Goal: Information Seeking & Learning: Learn about a topic

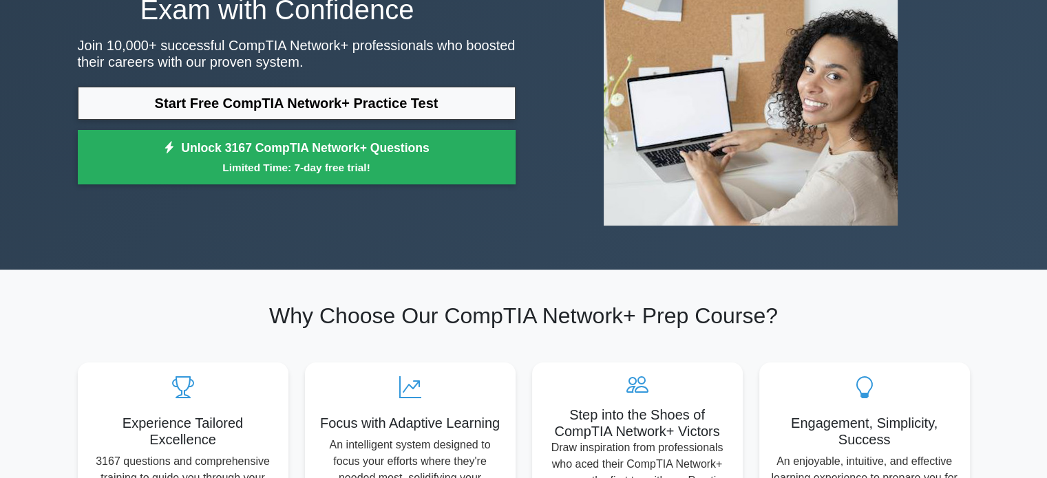
scroll to position [165, 0]
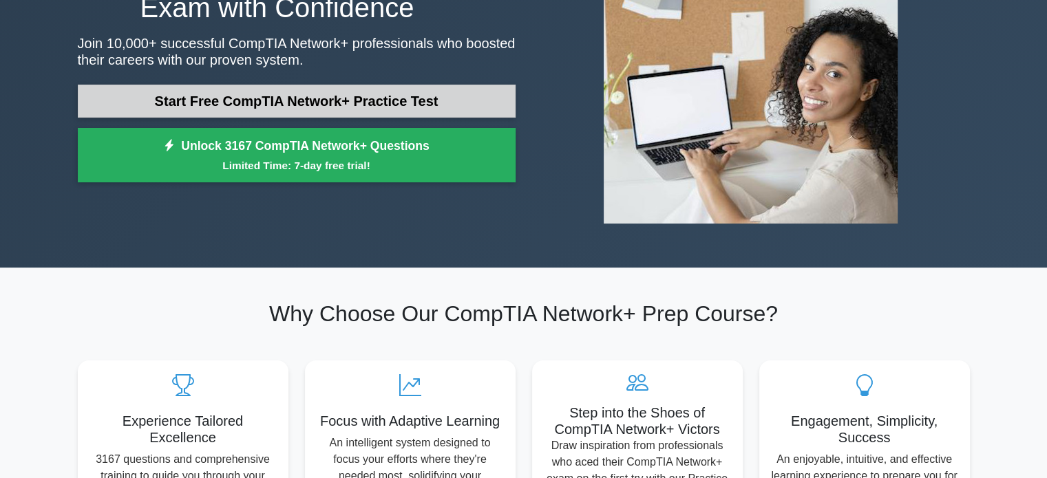
click at [441, 96] on link "Start Free CompTIA Network+ Practice Test" at bounding box center [297, 101] width 438 height 33
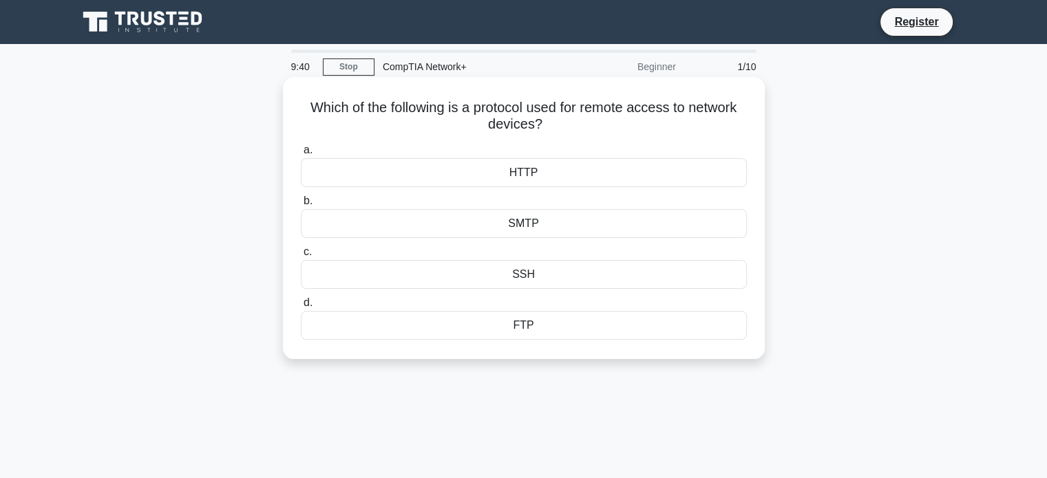
click at [575, 170] on div "HTTP" at bounding box center [524, 172] width 446 height 29
click at [301, 155] on input "a. HTTP" at bounding box center [301, 150] width 0 height 9
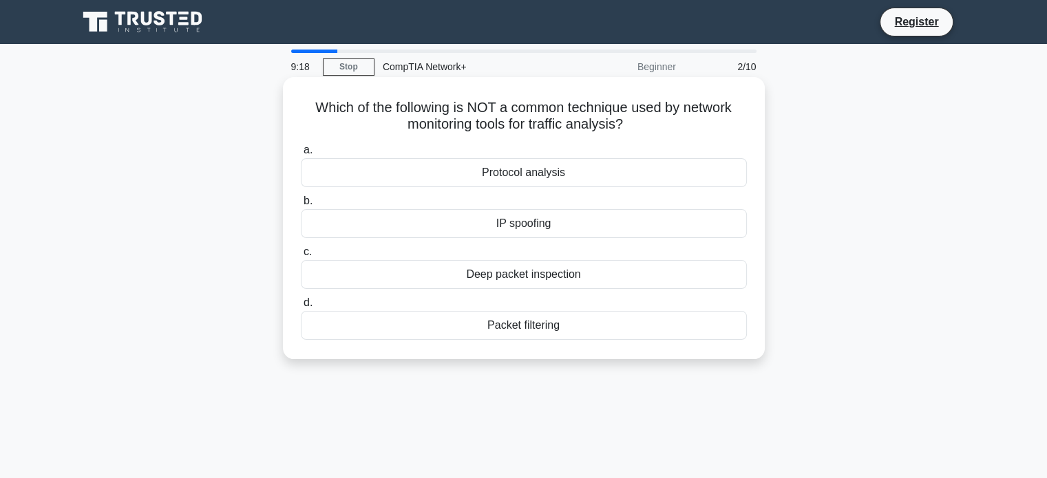
click at [587, 225] on div "IP spoofing" at bounding box center [524, 223] width 446 height 29
click at [301, 206] on input "b. IP spoofing" at bounding box center [301, 201] width 0 height 9
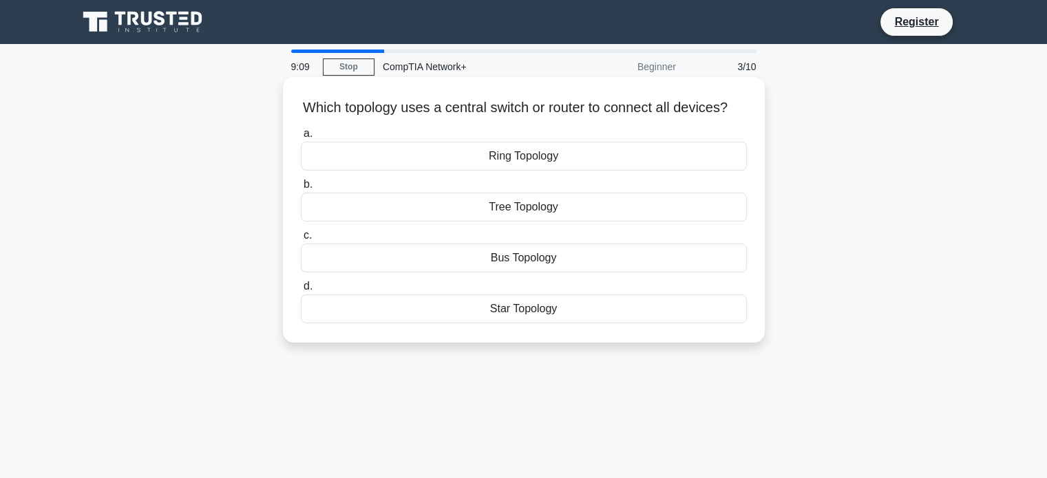
click at [564, 324] on div "Star Topology" at bounding box center [524, 309] width 446 height 29
click at [301, 291] on input "d. Star Topology" at bounding box center [301, 286] width 0 height 9
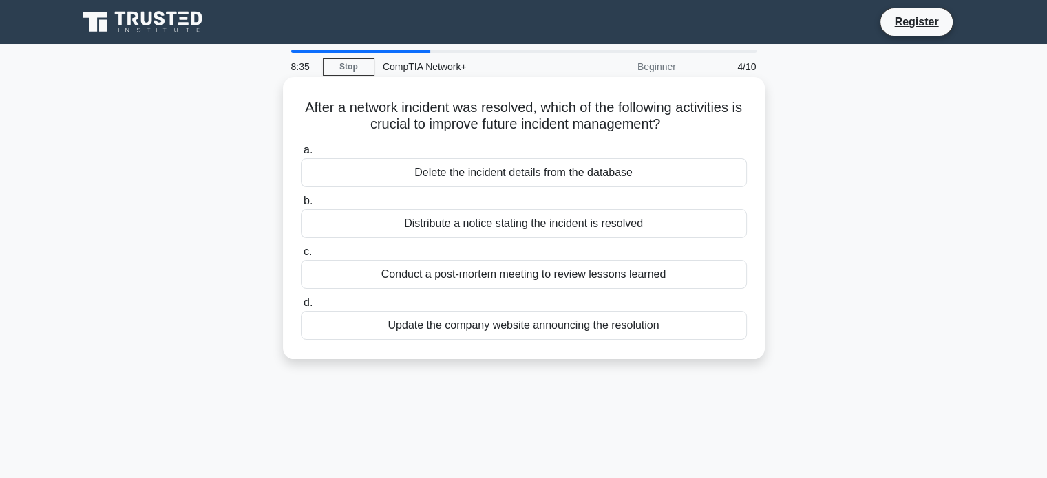
click at [556, 277] on div "Conduct a post-mortem meeting to review lessons learned" at bounding box center [524, 274] width 446 height 29
click at [301, 257] on input "c. Conduct a post-mortem meeting to review lessons learned" at bounding box center [301, 252] width 0 height 9
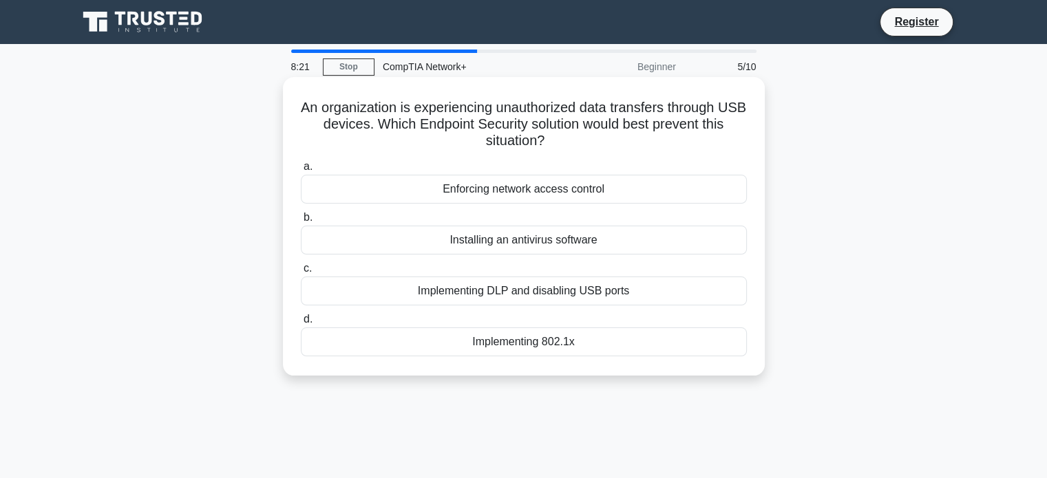
click at [565, 291] on div "Implementing DLP and disabling USB ports" at bounding box center [524, 291] width 446 height 29
click at [301, 273] on input "c. Implementing DLP and disabling USB ports" at bounding box center [301, 268] width 0 height 9
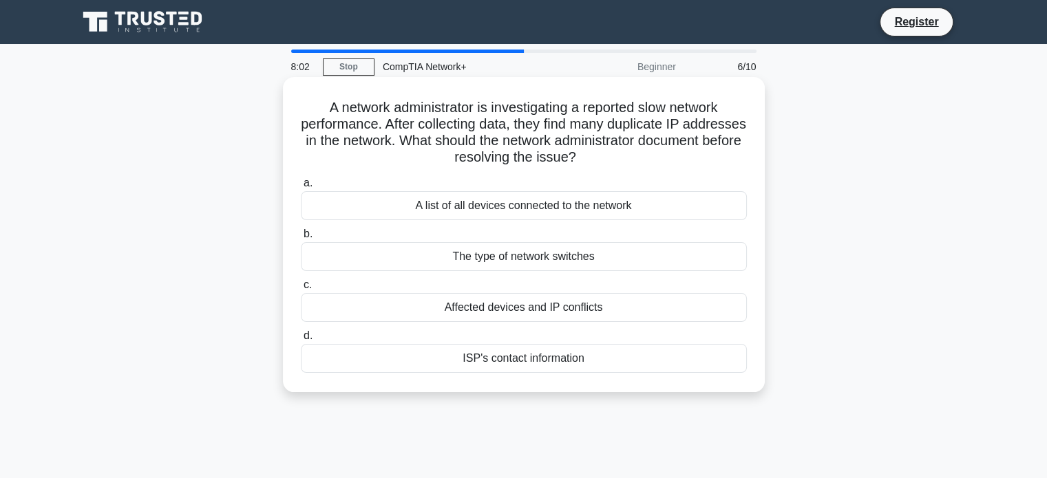
click at [552, 313] on div "Affected devices and IP conflicts" at bounding box center [524, 307] width 446 height 29
click at [301, 290] on input "c. Affected devices and IP conflicts" at bounding box center [301, 285] width 0 height 9
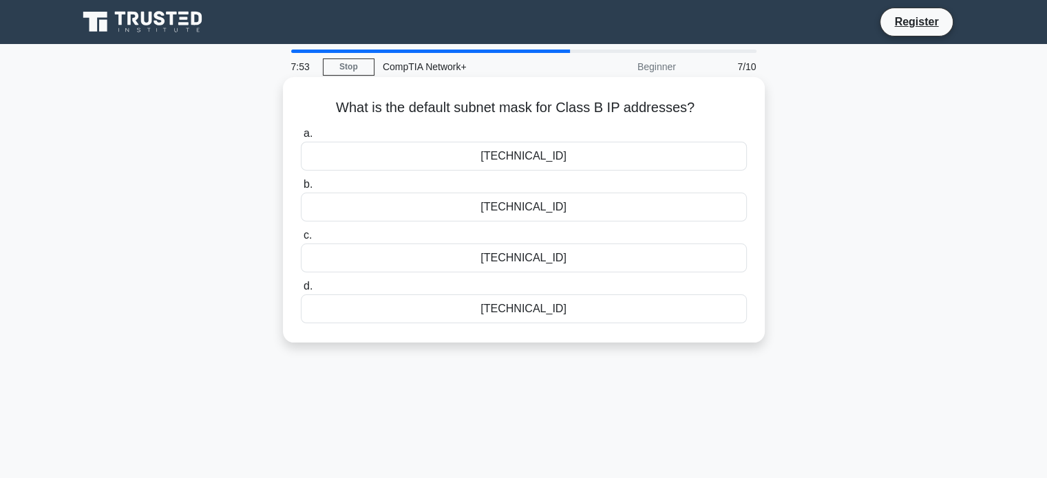
click at [567, 314] on div "255.255.255.0" at bounding box center [524, 309] width 446 height 29
click at [301, 291] on input "d. 255.255.255.0" at bounding box center [301, 286] width 0 height 9
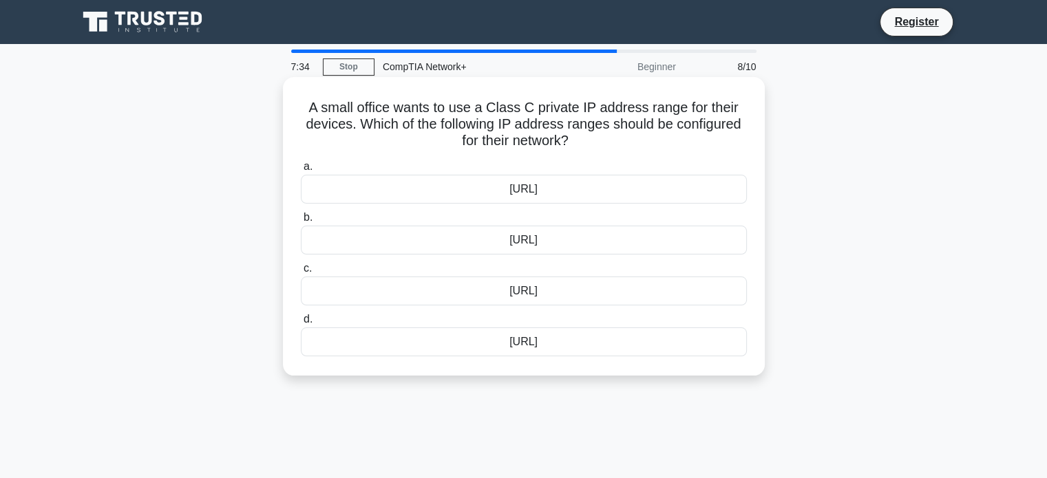
click at [576, 244] on div "192.168.0.0/16" at bounding box center [524, 240] width 446 height 29
click at [301, 222] on input "b. 192.168.0.0/16" at bounding box center [301, 217] width 0 height 9
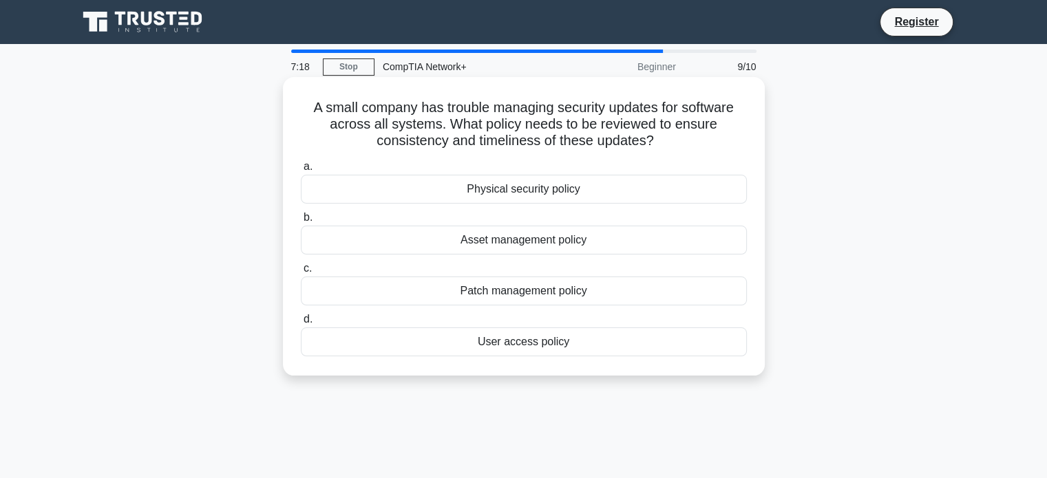
click at [578, 296] on div "Patch management policy" at bounding box center [524, 291] width 446 height 29
click at [301, 273] on input "c. Patch management policy" at bounding box center [301, 268] width 0 height 9
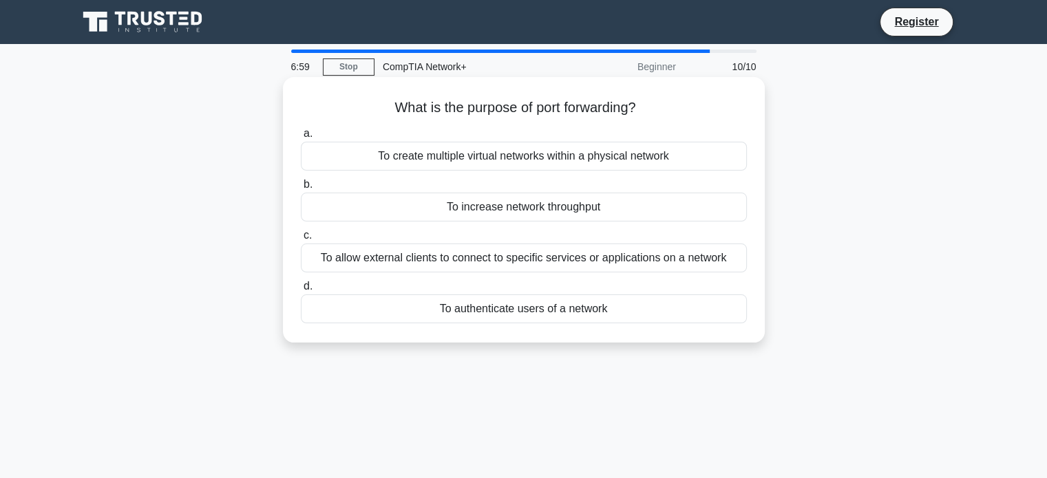
click at [571, 311] on div "To authenticate users of a network" at bounding box center [524, 309] width 446 height 29
click at [301, 291] on input "d. To authenticate users of a network" at bounding box center [301, 286] width 0 height 9
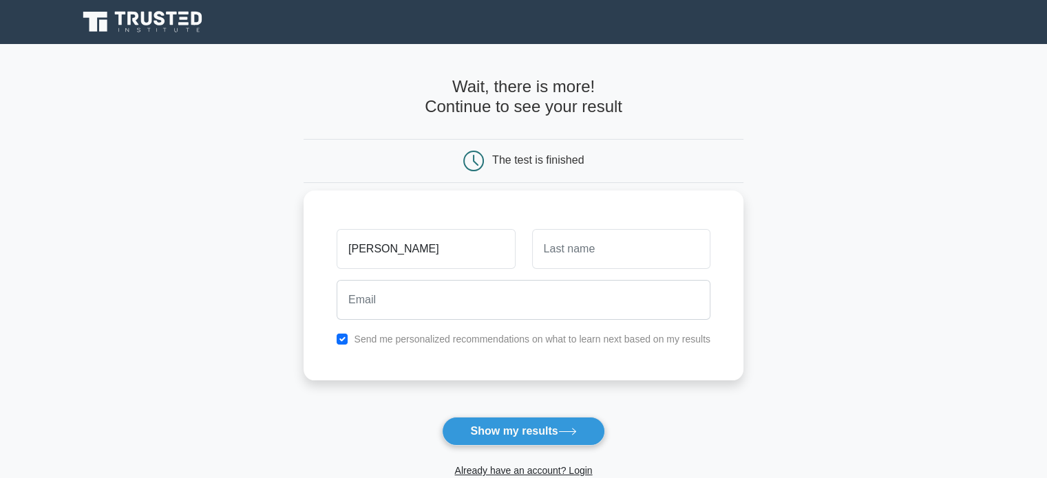
type input "[PERSON_NAME]"
type input "Zulu"
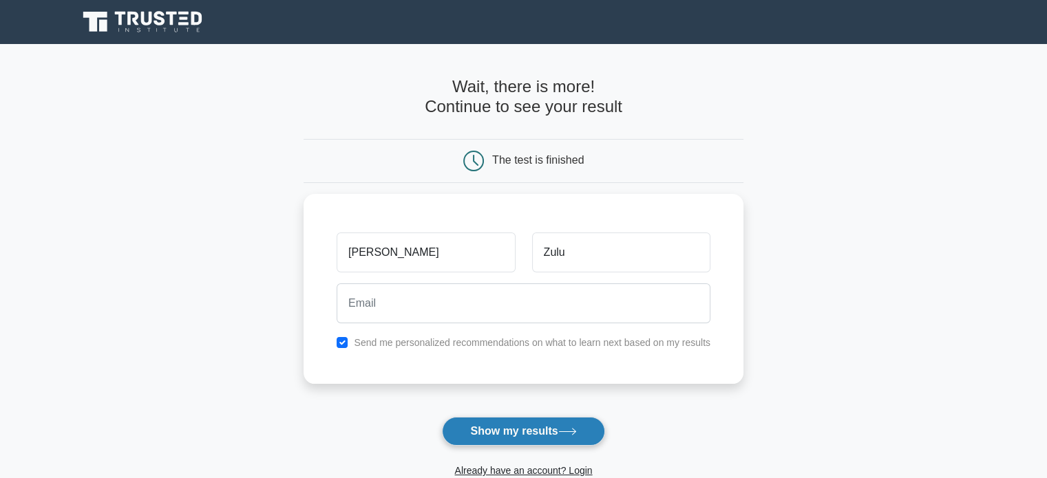
click at [526, 437] on button "Show my results" at bounding box center [523, 431] width 162 height 29
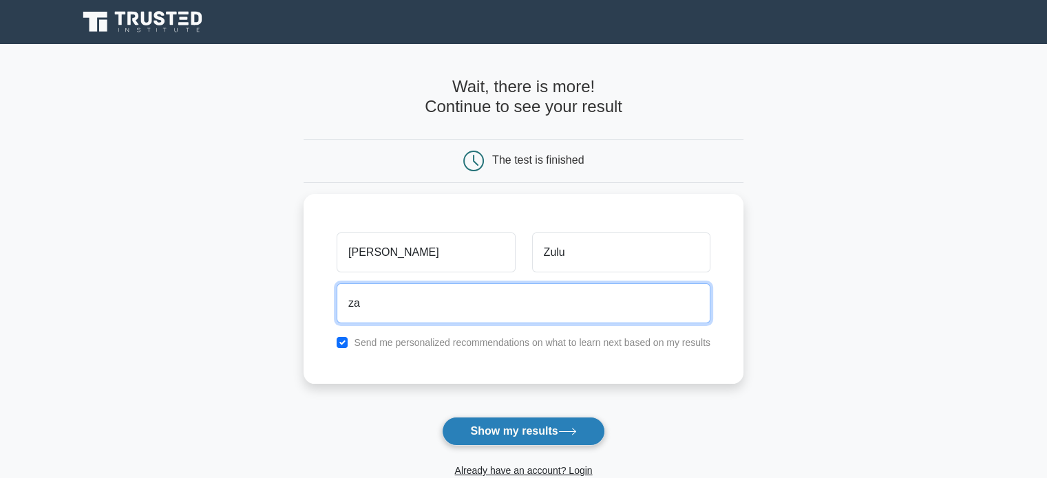
type input "[EMAIL_ADDRESS][DOMAIN_NAME]"
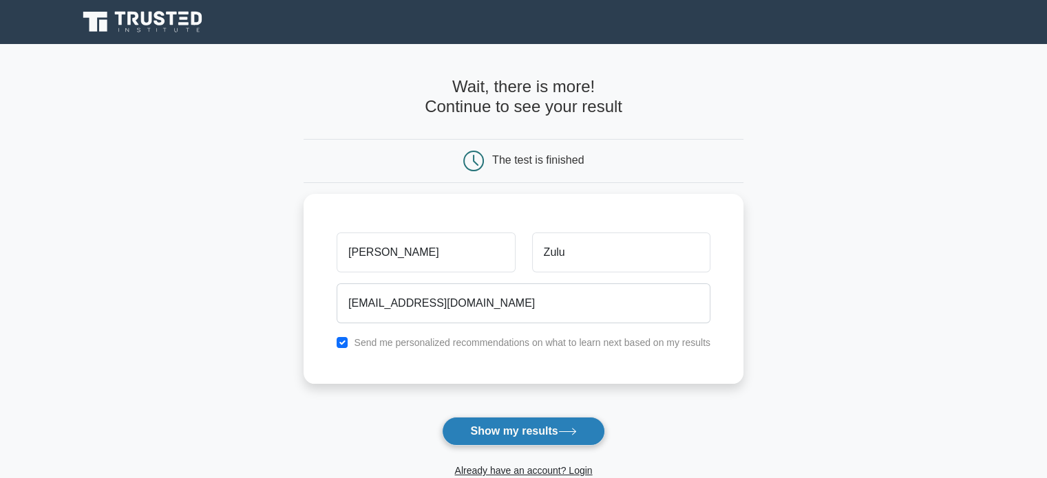
click at [526, 437] on button "Show my results" at bounding box center [523, 431] width 162 height 29
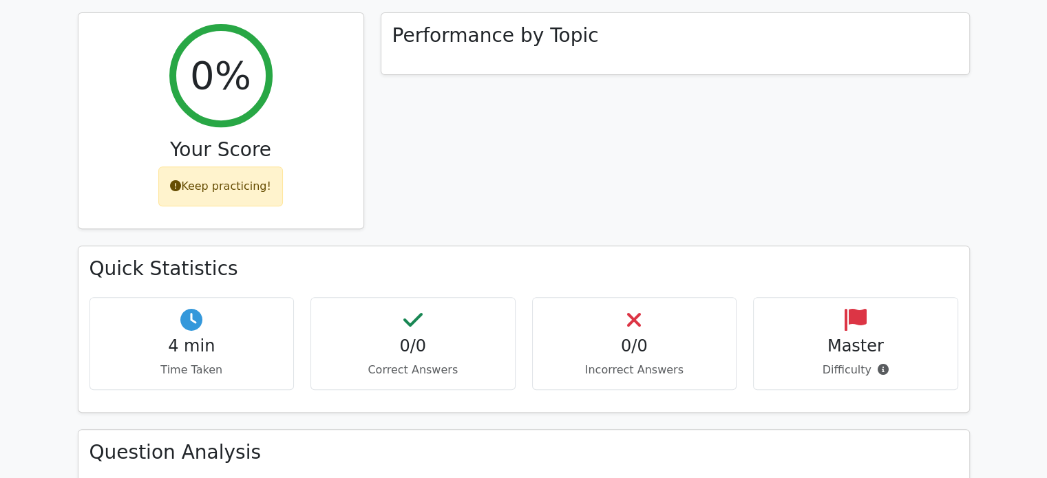
scroll to position [357, 0]
